Goal: Download file/media

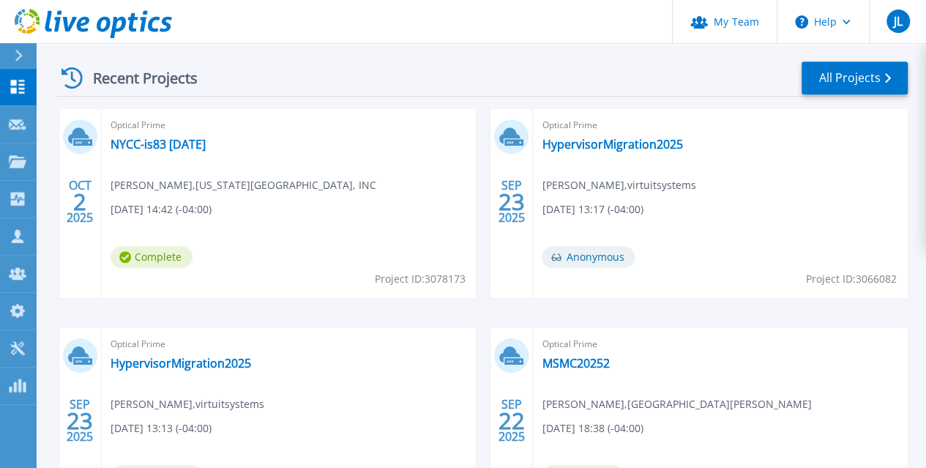
scroll to position [412, 0]
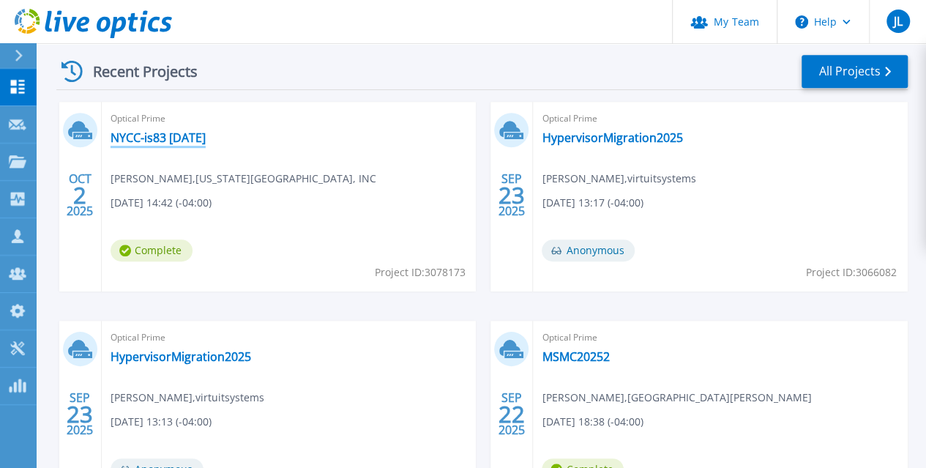
click at [200, 139] on link "NYCC-is83 [DATE]" at bounding box center [157, 137] width 95 height 15
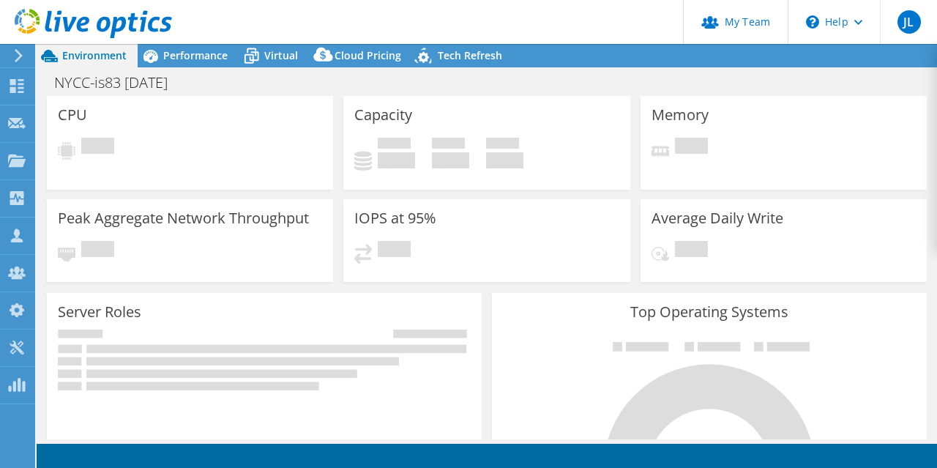
select select "USD"
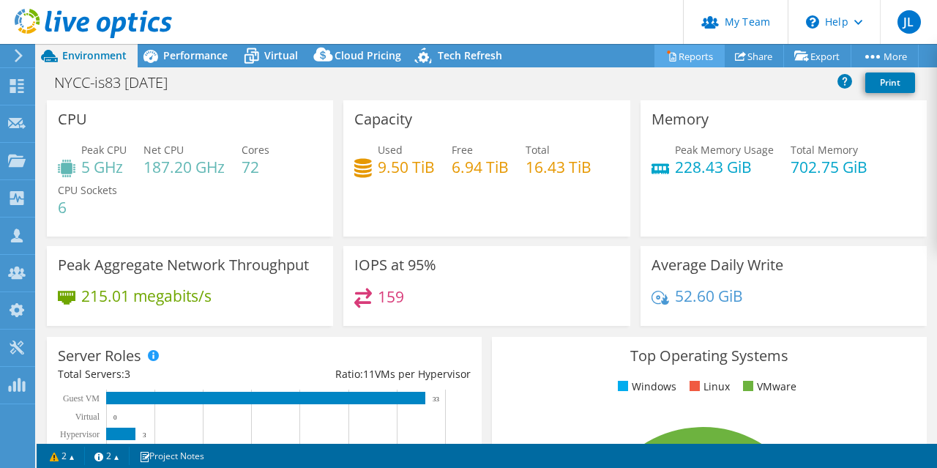
click at [678, 61] on link "Reports" at bounding box center [689, 56] width 70 height 23
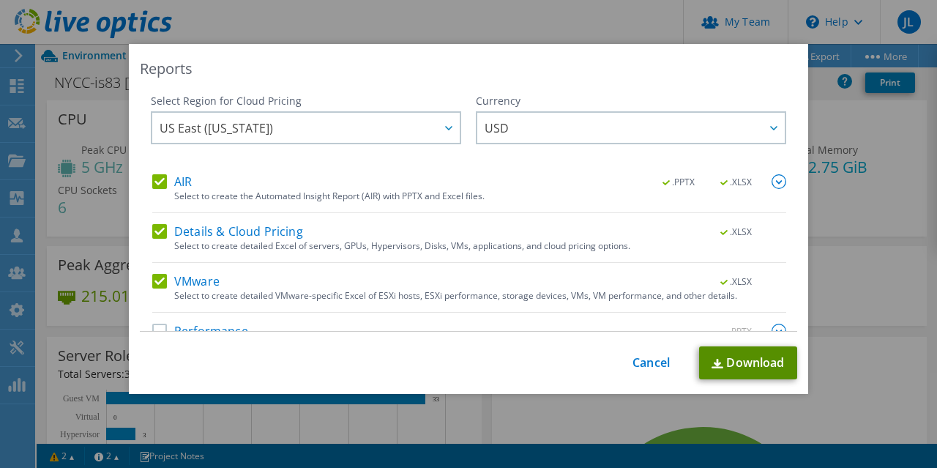
click at [751, 364] on link "Download" at bounding box center [748, 362] width 98 height 33
click at [649, 364] on link "Cancel" at bounding box center [650, 363] width 37 height 14
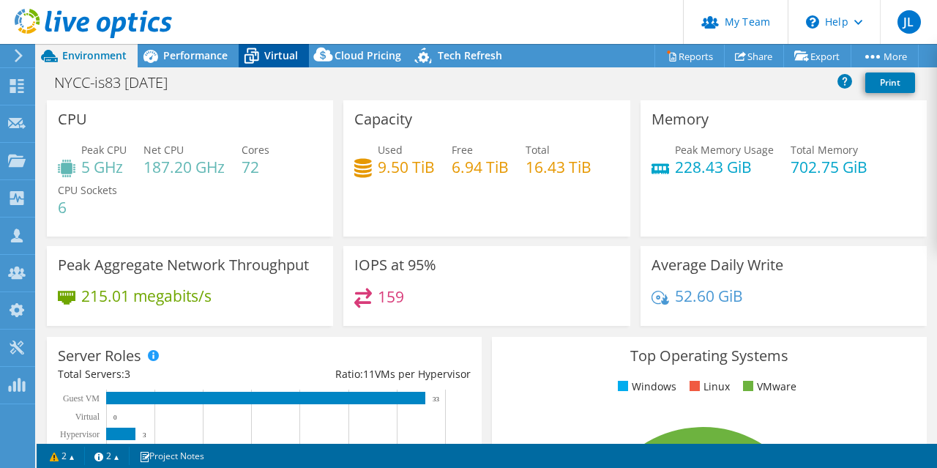
click at [265, 55] on span "Virtual" at bounding box center [281, 55] width 34 height 14
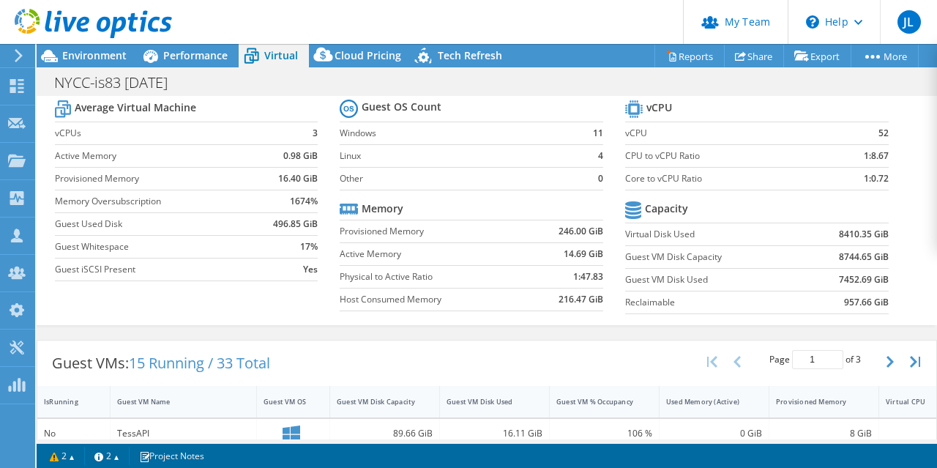
scroll to position [34, 0]
